Goal: Find specific page/section: Find specific page/section

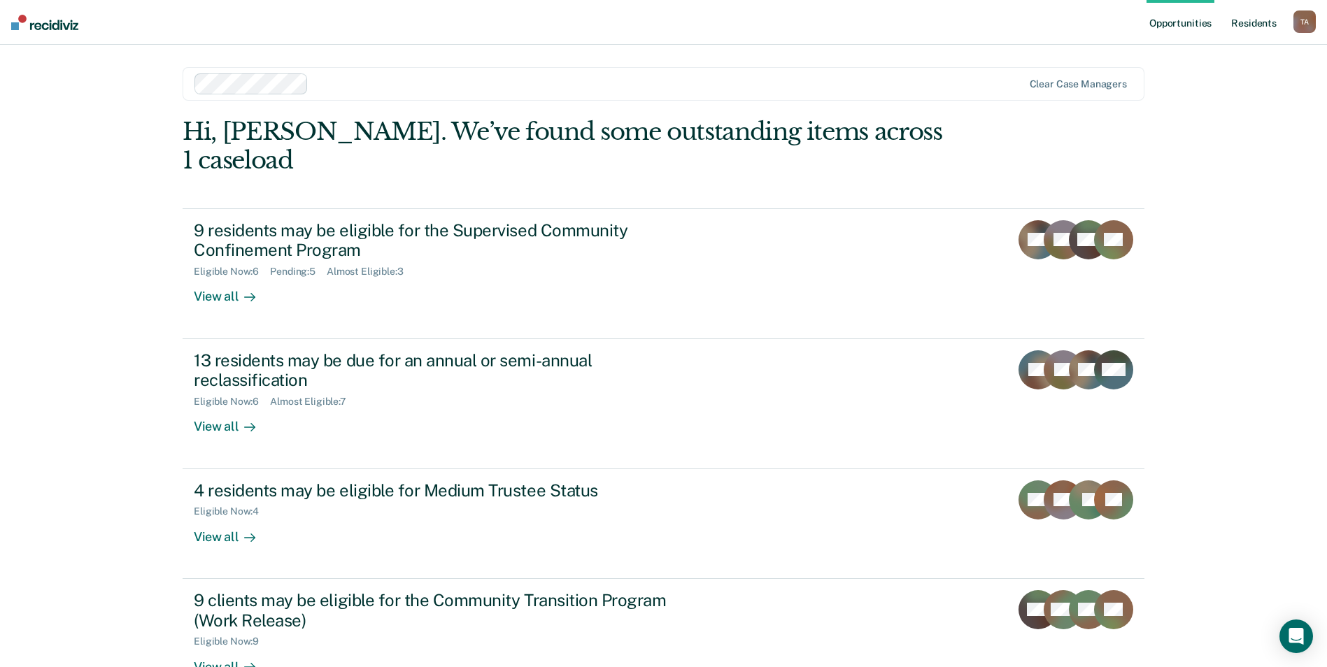
click at [1262, 20] on link "Resident s" at bounding box center [1253, 22] width 51 height 45
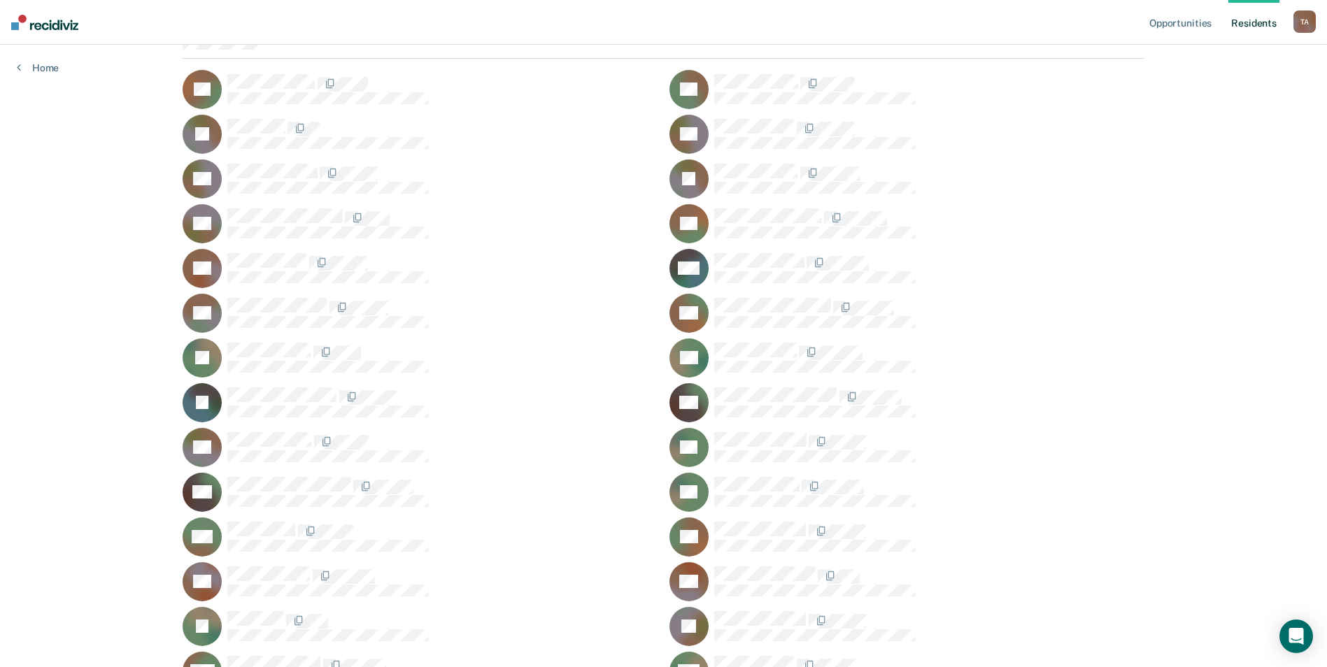
scroll to position [140, 0]
